Goal: Find specific page/section: Find specific page/section

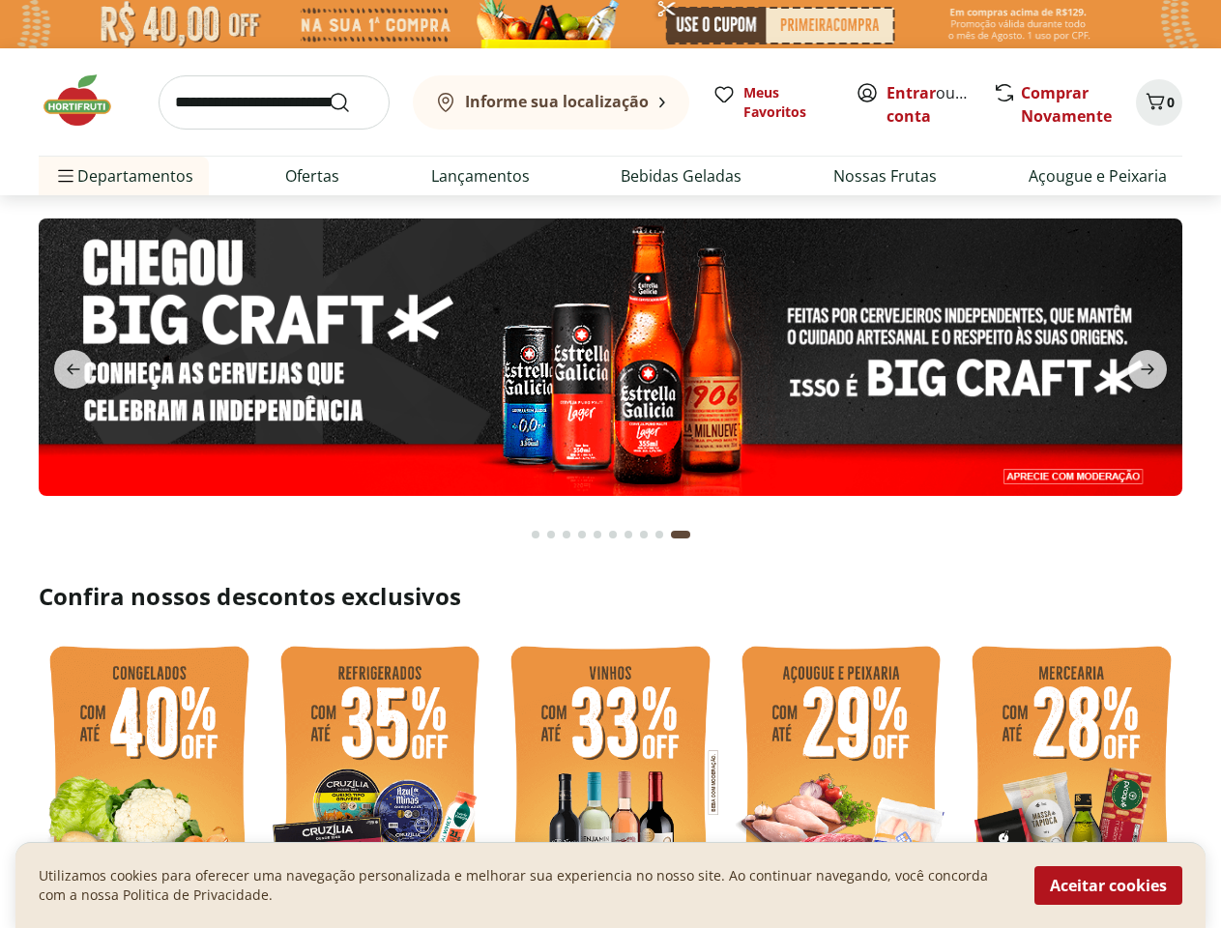
click at [551, 102] on b "Informe sua localização" at bounding box center [557, 101] width 184 height 21
click at [73, 369] on icon "previous" at bounding box center [74, 369] width 14 height 11
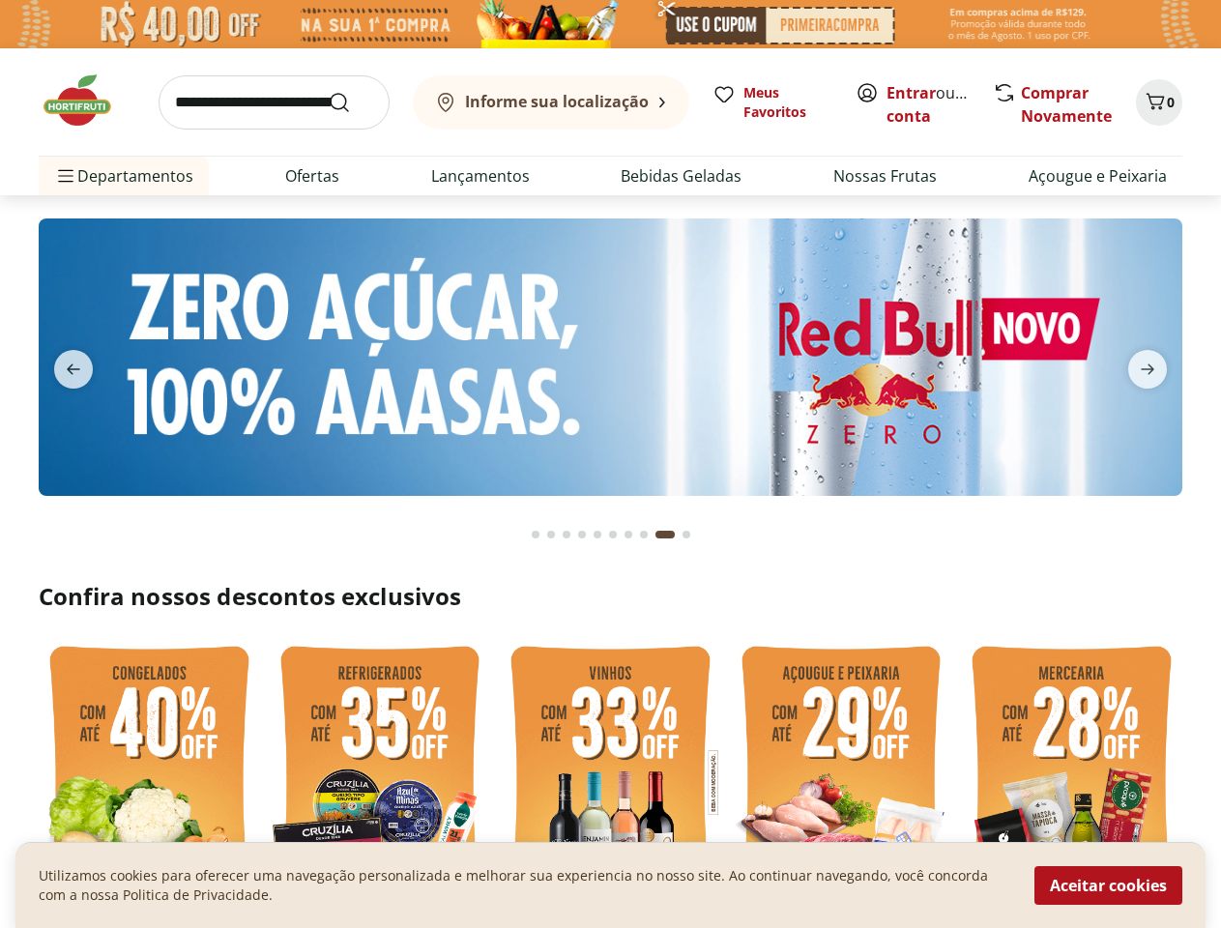
click at [1148, 369] on icon "next" at bounding box center [1148, 369] width 14 height 11
click at [536, 535] on div "Go to page 1 from fs-carousel" at bounding box center [536, 535] width 8 height 8
click at [551, 535] on div "Go to page 2 from fs-carousel" at bounding box center [551, 535] width 8 height 8
click at [567, 535] on div "Go to page 3 from fs-carousel" at bounding box center [567, 535] width 8 height 8
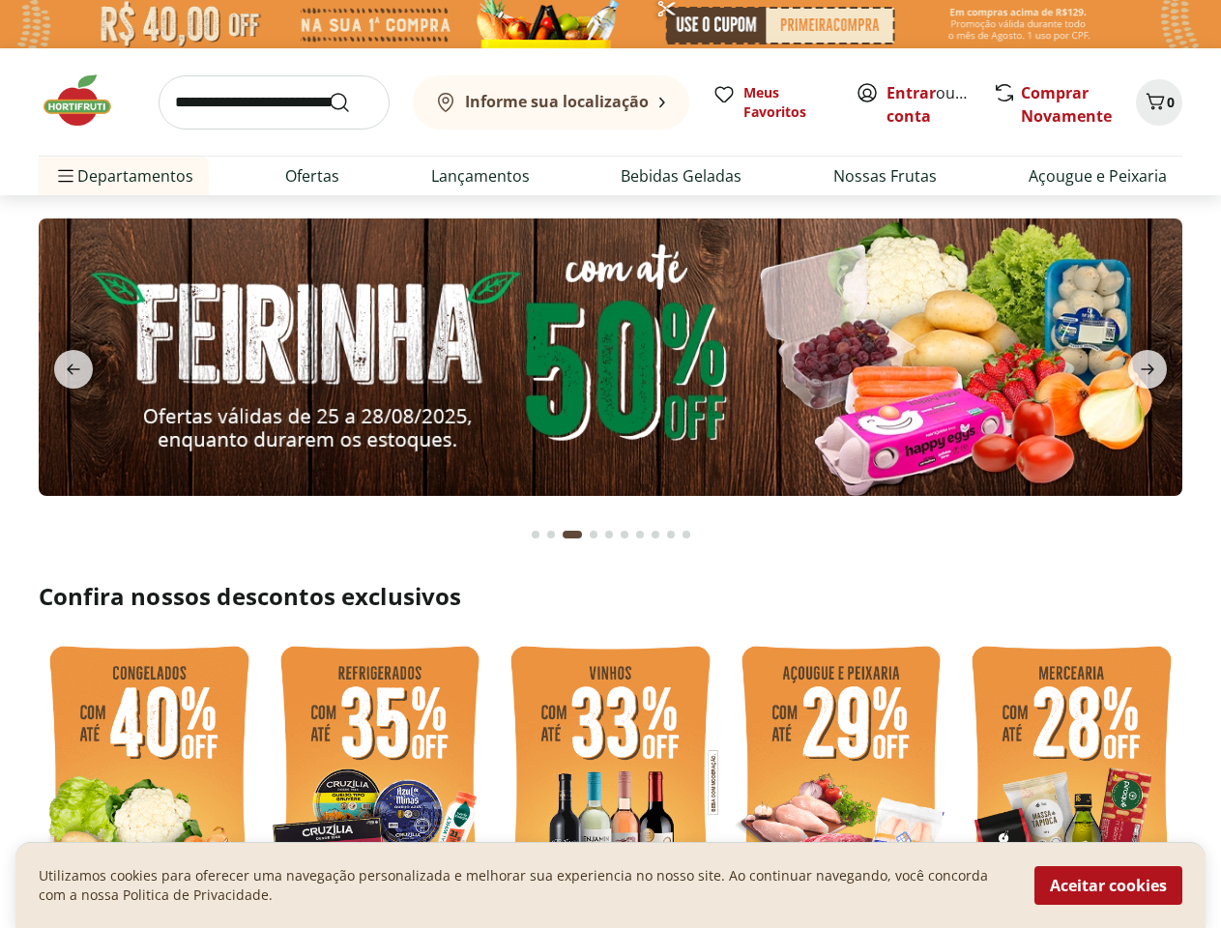
click at [582, 535] on button "Current page from fs-carousel" at bounding box center [572, 534] width 27 height 46
click at [597, 535] on button "Go to page 4 from fs-carousel" at bounding box center [593, 534] width 15 height 46
click at [613, 535] on button "Go to page 5 from fs-carousel" at bounding box center [608, 534] width 15 height 46
